Goal: Transaction & Acquisition: Download file/media

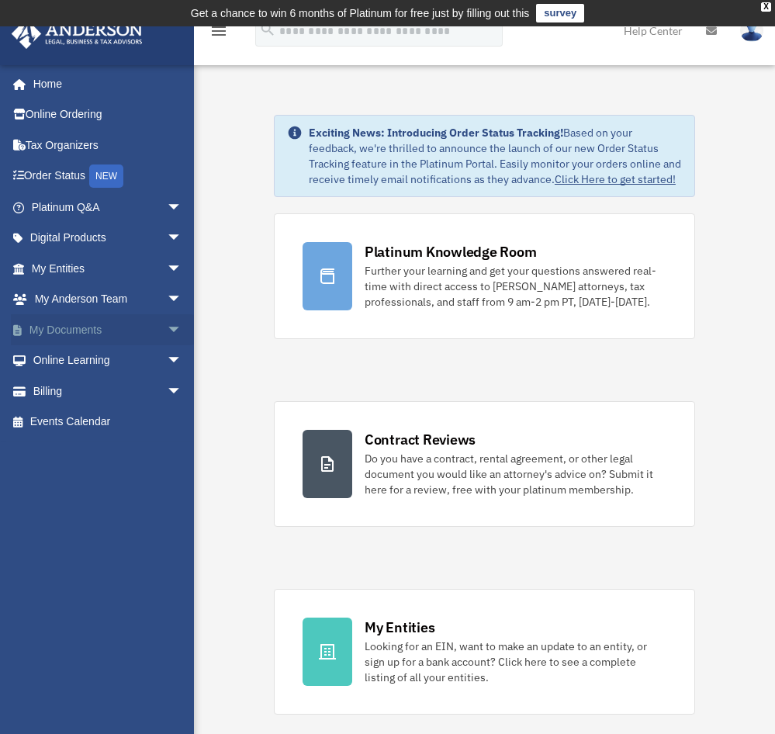
click at [86, 334] on link "My Documents arrow_drop_down" at bounding box center [108, 329] width 195 height 31
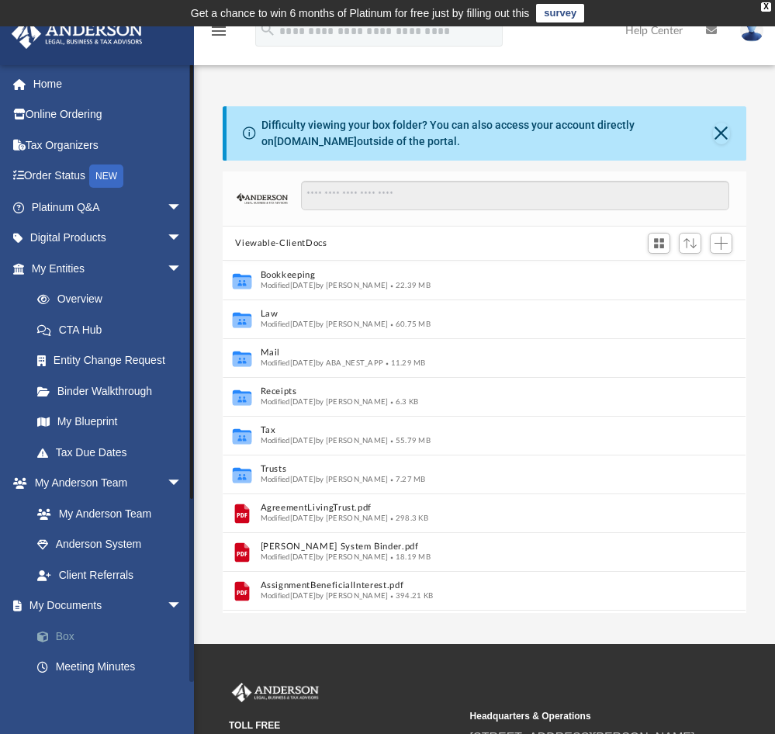
scroll to position [341, 511]
click at [65, 634] on link "Box" at bounding box center [114, 636] width 184 height 31
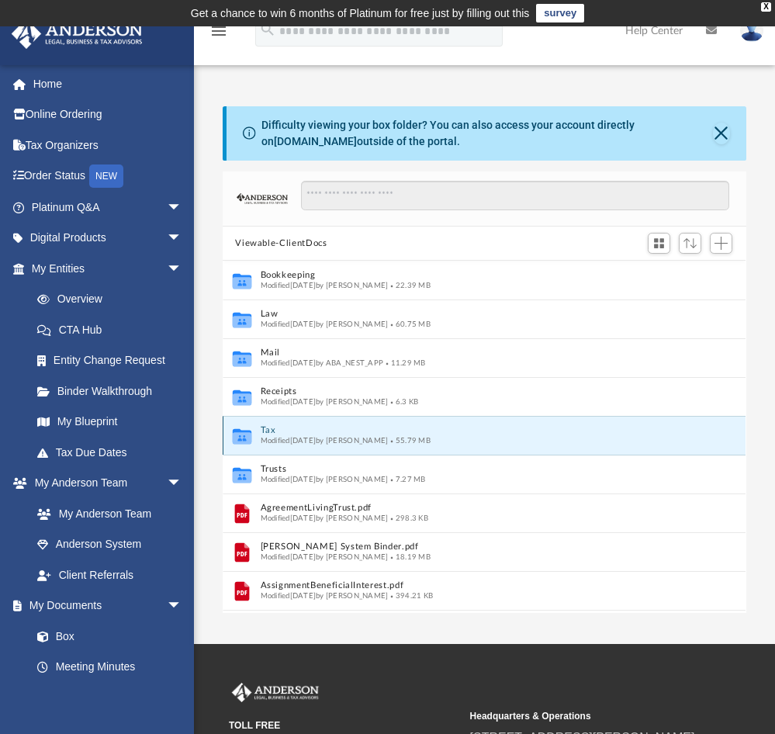
click at [269, 428] on button "Tax" at bounding box center [468, 431] width 415 height 10
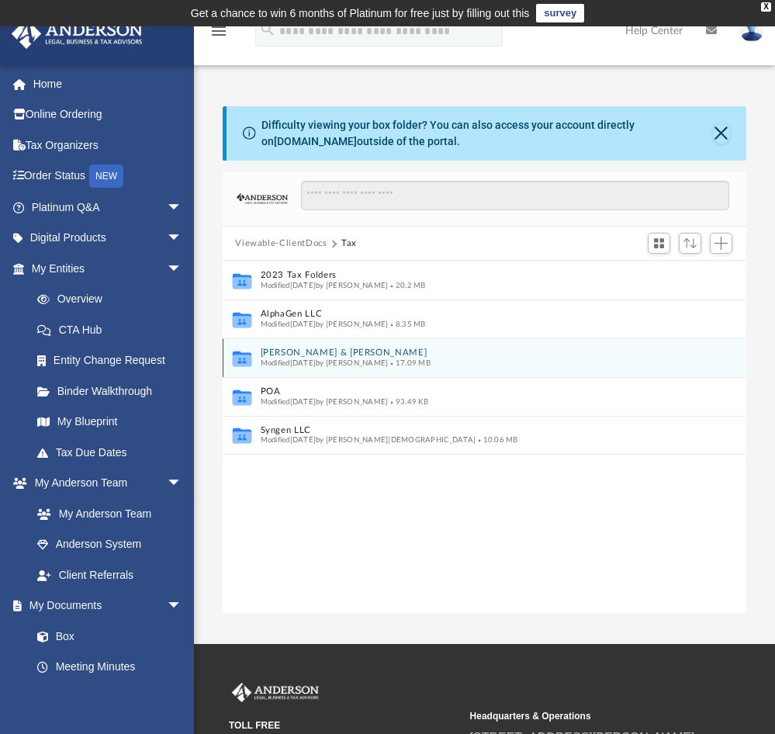
click at [290, 354] on button "[PERSON_NAME] & [PERSON_NAME]" at bounding box center [474, 353] width 427 height 10
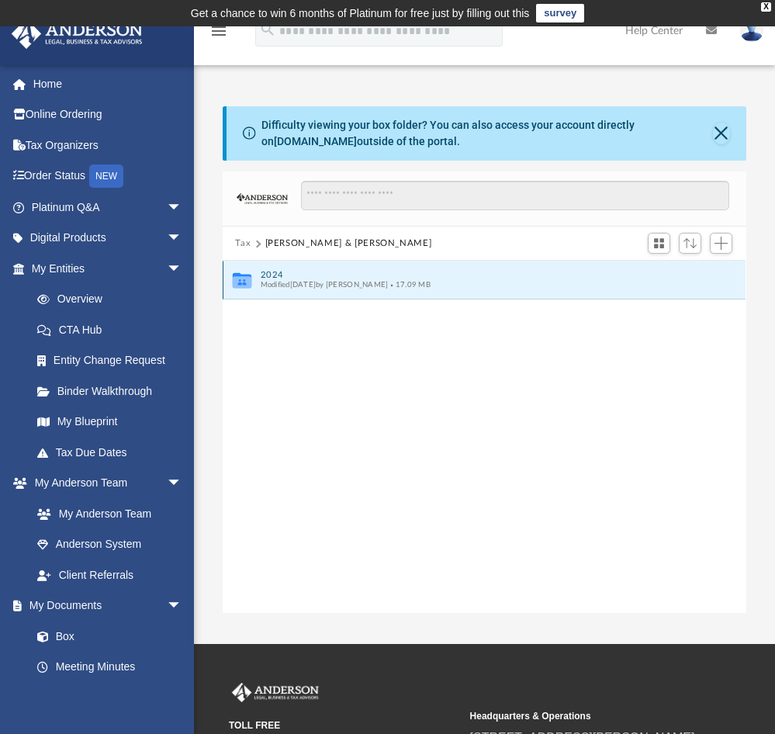
click at [272, 272] on button "2024" at bounding box center [474, 275] width 427 height 10
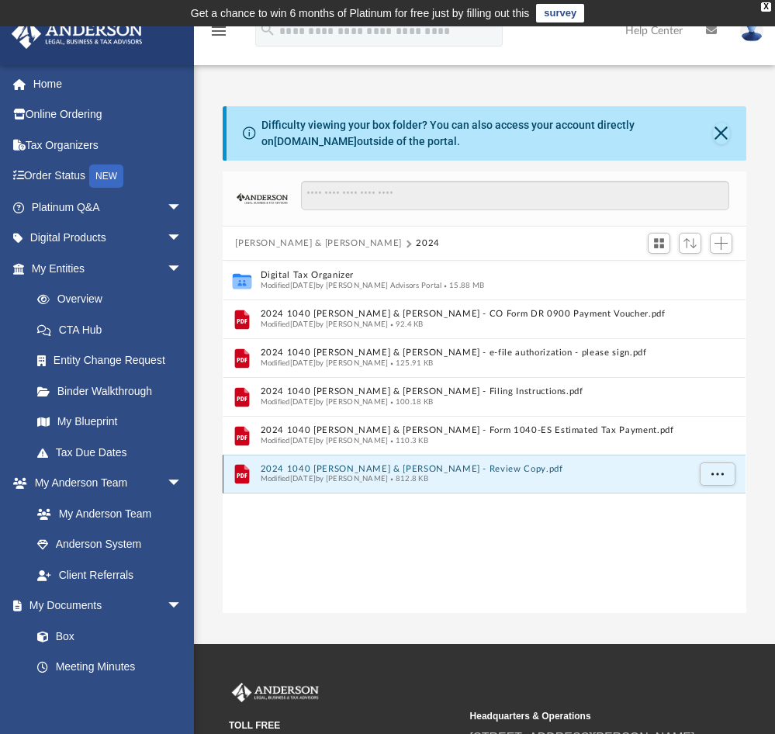
click at [296, 471] on button "2024 1040 [PERSON_NAME] & [PERSON_NAME] - Review Copy.pdf" at bounding box center [474, 469] width 427 height 10
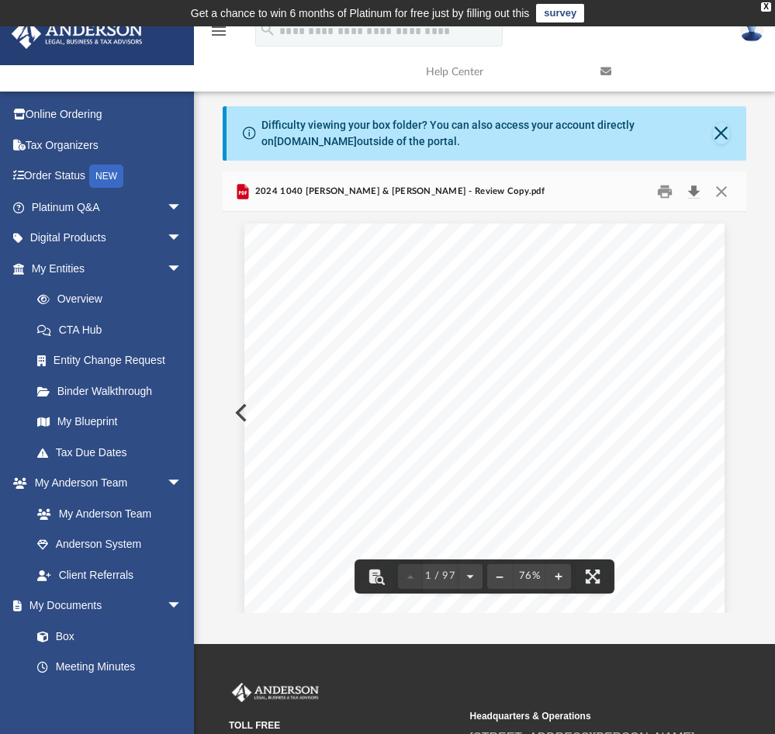
click at [691, 194] on button "Download" at bounding box center [695, 191] width 28 height 24
